Goal: Check status: Check status

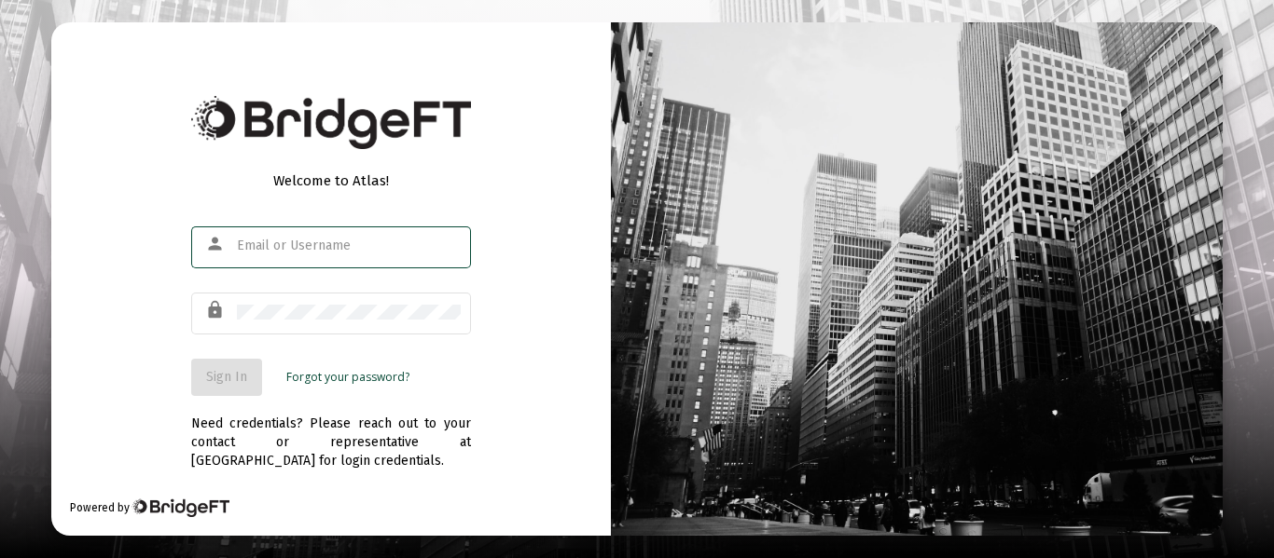
type input "[EMAIL_ADDRESS][DOMAIN_NAME]"
click at [221, 379] on span "Sign In" at bounding box center [226, 377] width 41 height 16
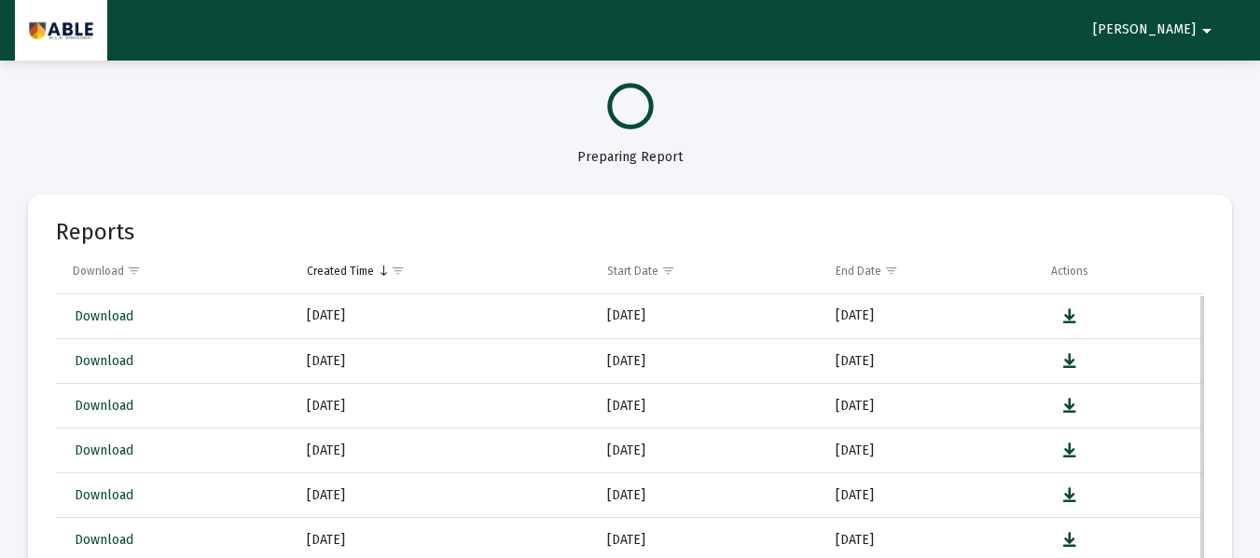
select select "View all"
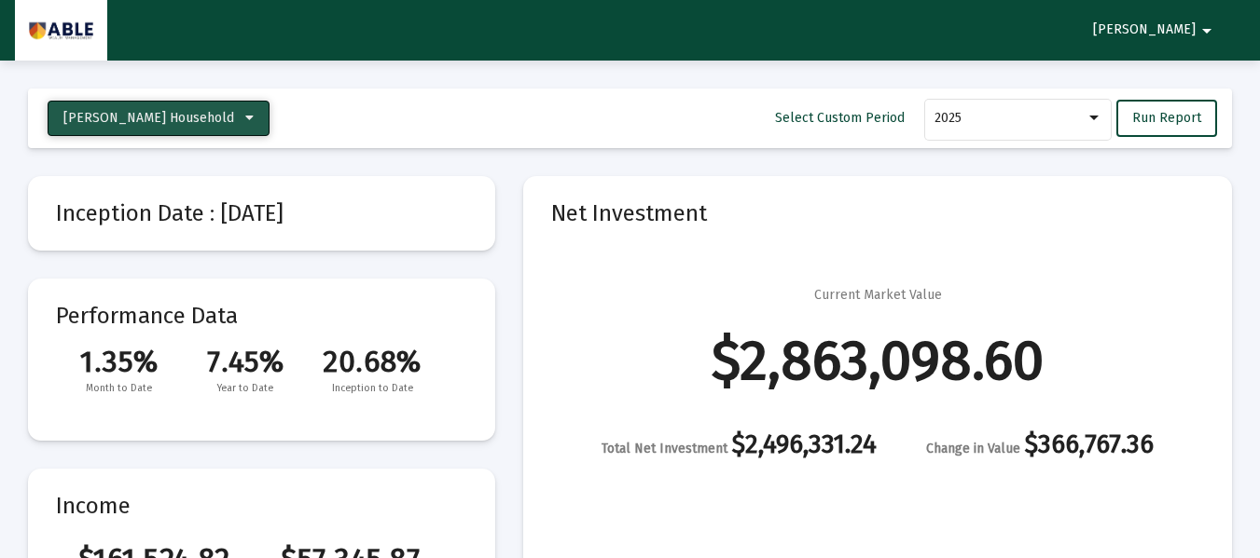
click at [240, 112] on span "Mandel, Yehoshua Household" at bounding box center [158, 118] width 190 height 16
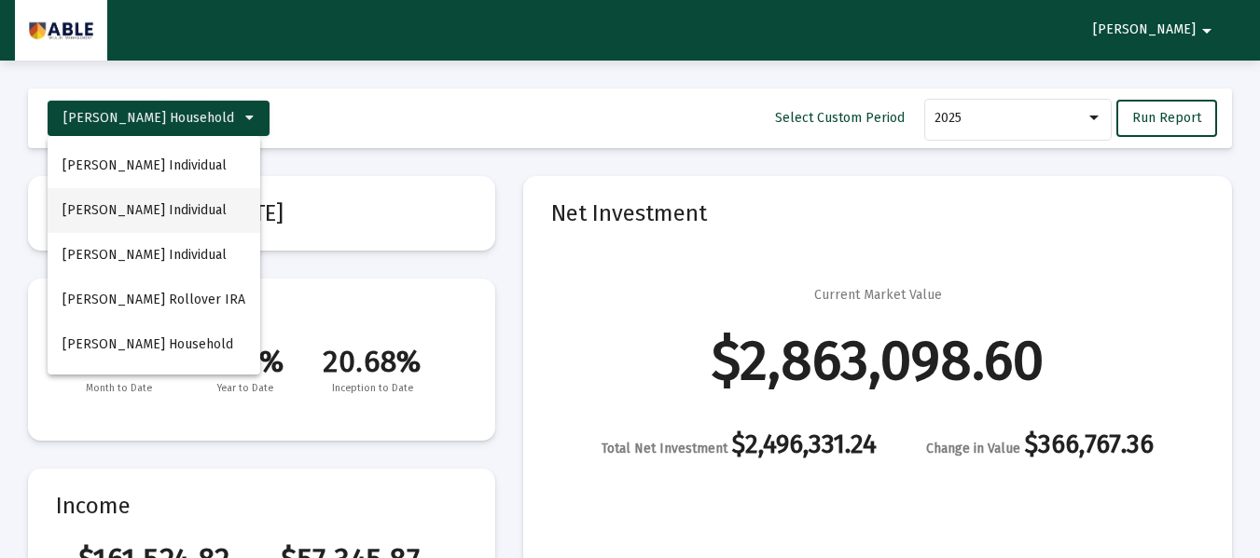
click at [213, 214] on button "Yehoshua Mandel Individual" at bounding box center [154, 210] width 213 height 45
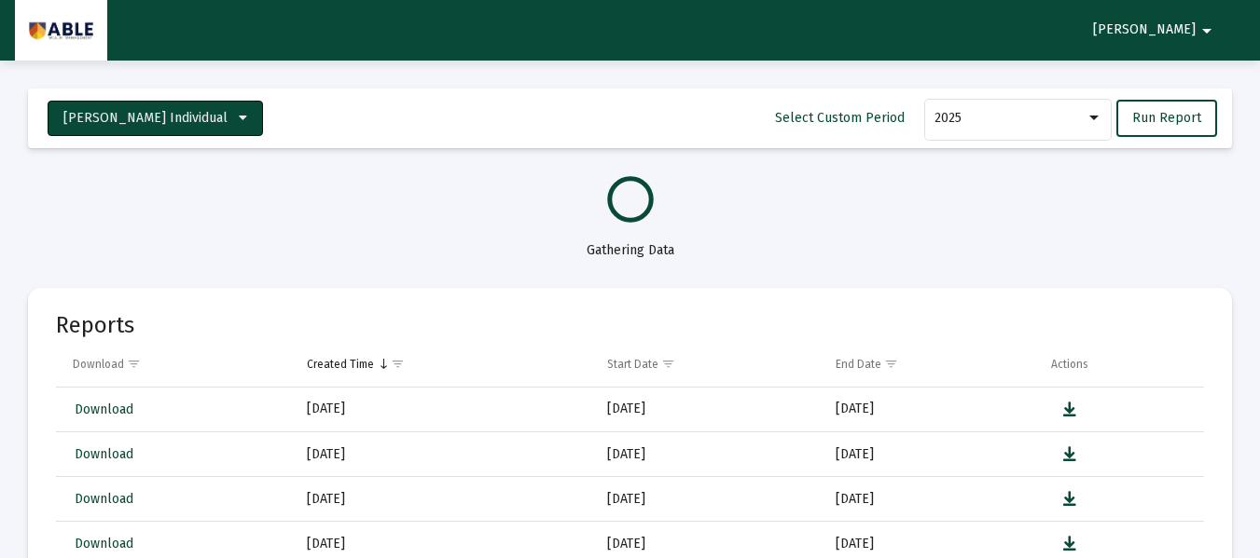
select select "View all"
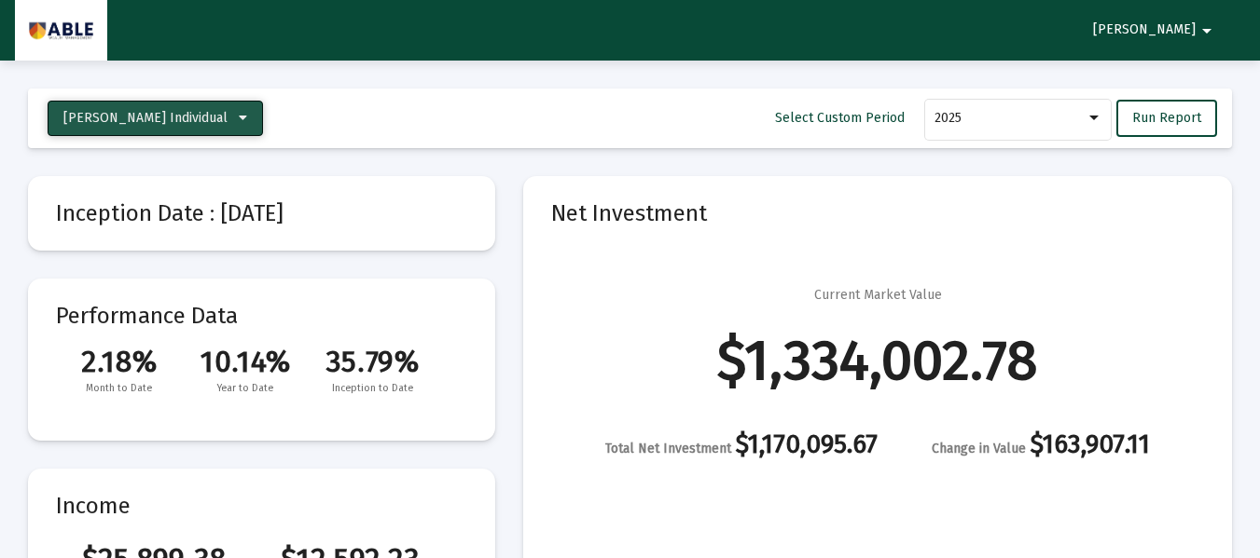
click at [234, 120] on span "Yehoshua Mandel Individual" at bounding box center [155, 118] width 184 height 16
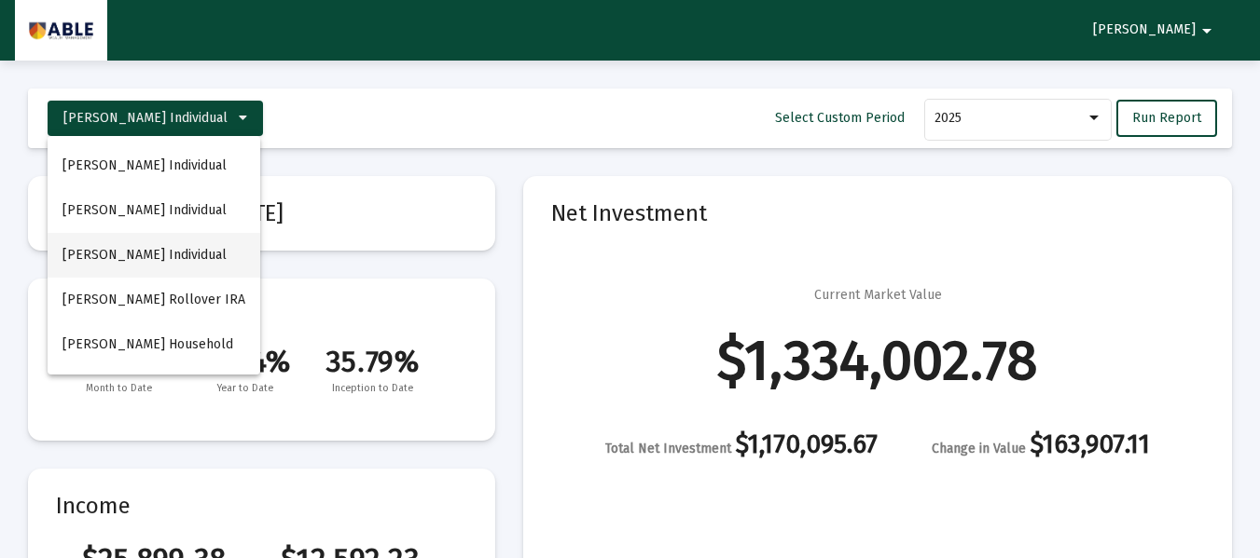
click at [186, 252] on button "Yehoshua Mandel Individual" at bounding box center [154, 255] width 213 height 45
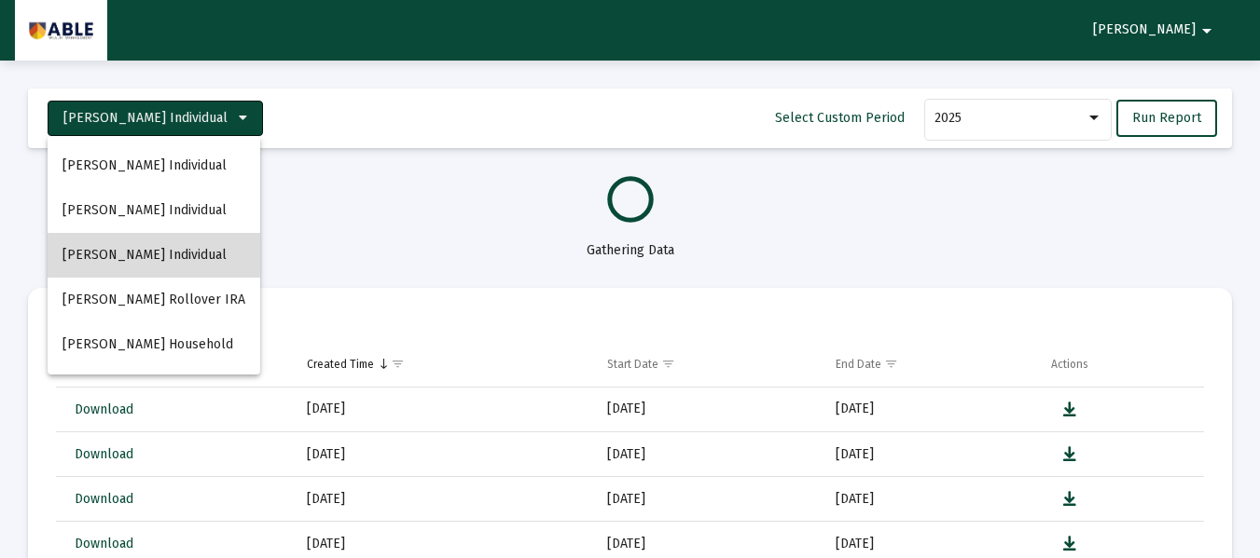
select select "View all"
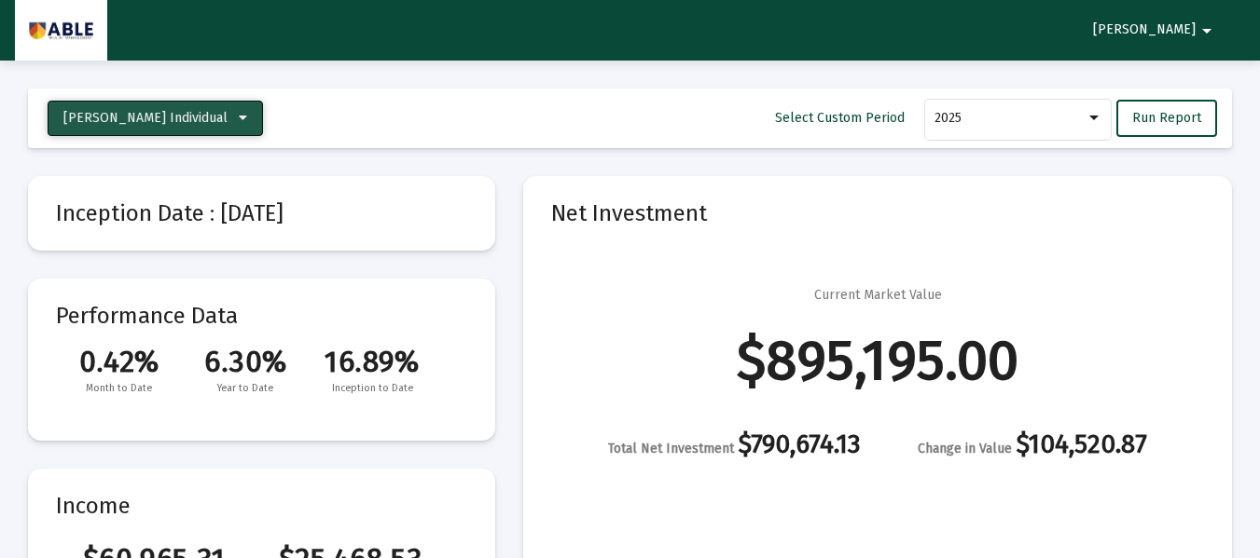
click at [243, 112] on icon at bounding box center [243, 118] width 8 height 13
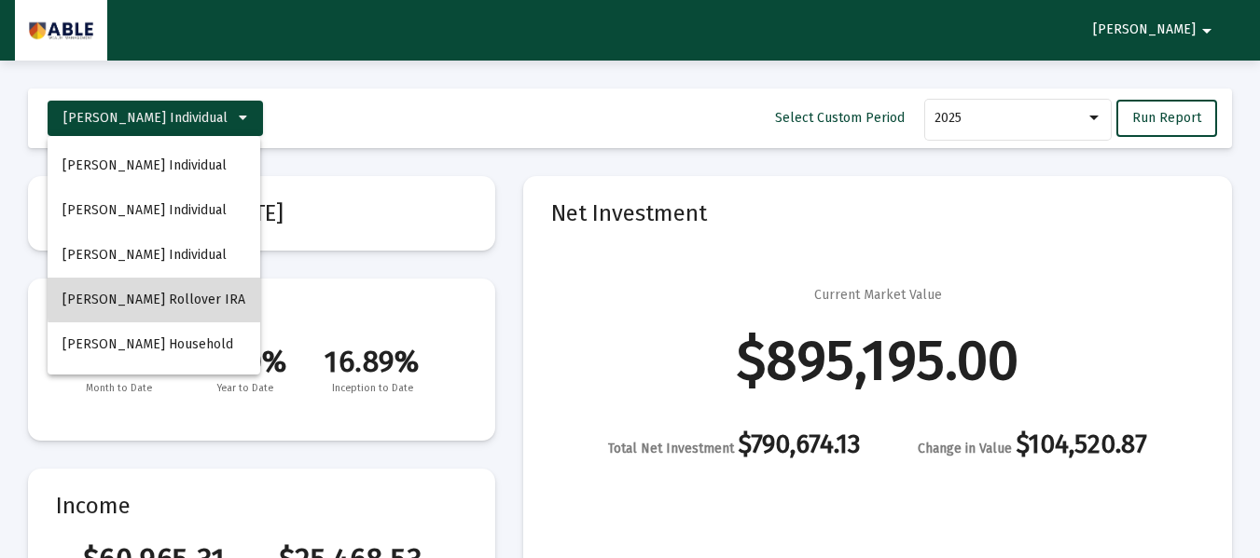
click at [195, 296] on button "Yehoshua Mandel Rollover IRA" at bounding box center [154, 300] width 213 height 45
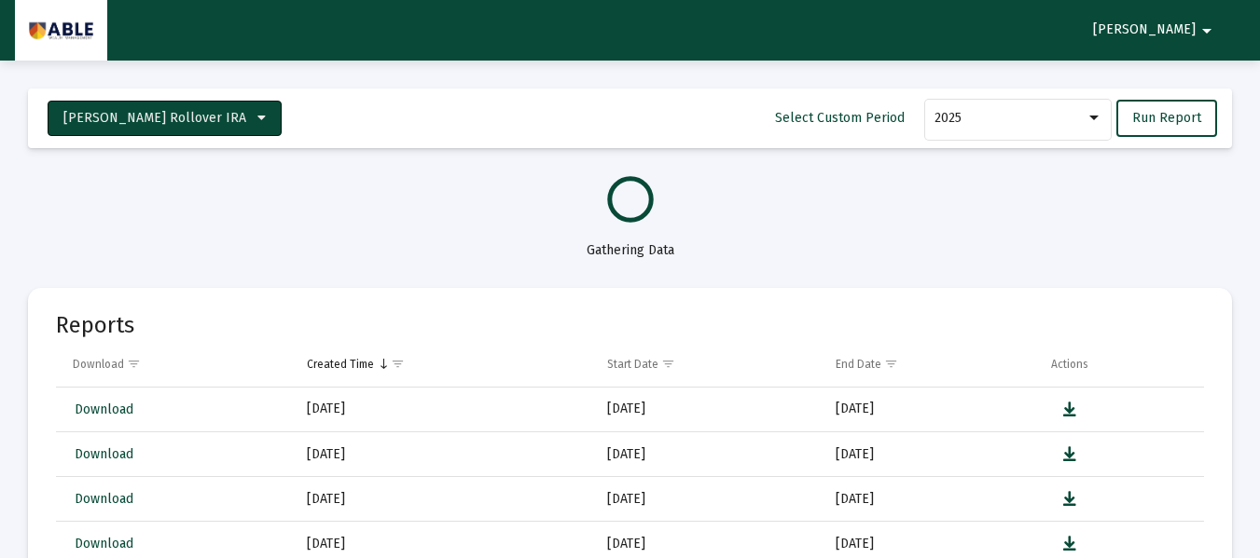
select select "View all"
